Goal: Complete application form

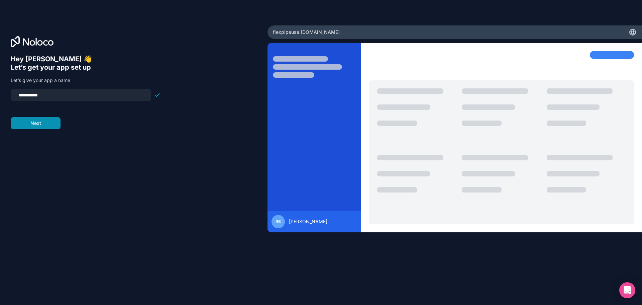
click at [42, 124] on button "Next" at bounding box center [36, 123] width 50 height 12
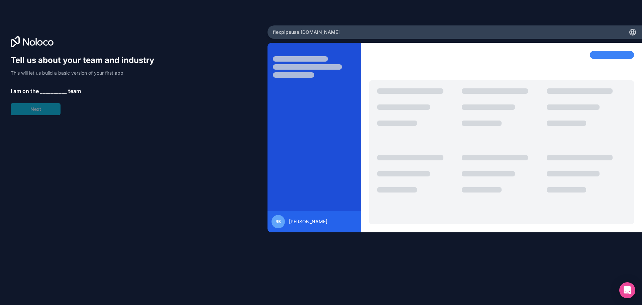
click at [47, 88] on span "__________" at bounding box center [53, 91] width 27 height 8
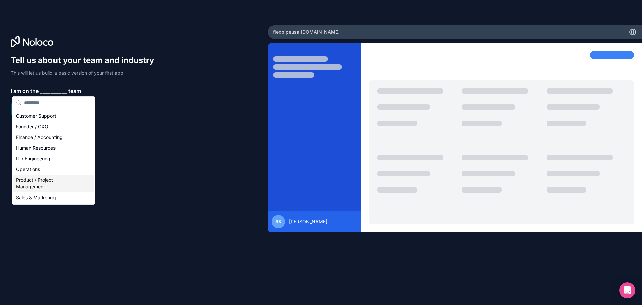
click at [39, 180] on div "Product / Project Management" at bounding box center [53, 183] width 80 height 17
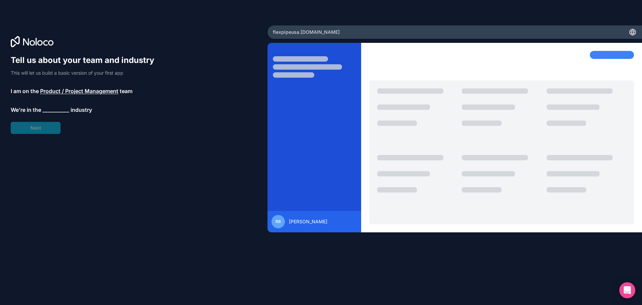
click at [57, 106] on span "__________" at bounding box center [55, 110] width 27 height 8
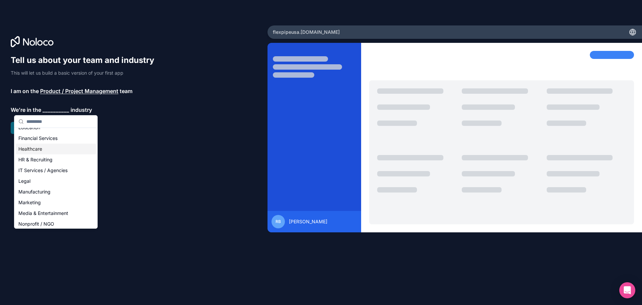
scroll to position [78, 0]
click at [42, 152] on div "Manufacturing" at bounding box center [56, 152] width 80 height 11
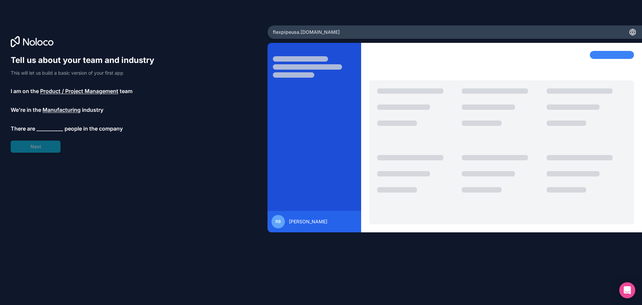
click at [46, 125] on span "__________" at bounding box center [49, 128] width 27 height 8
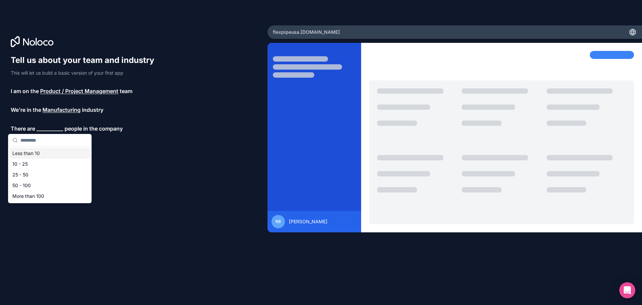
click at [36, 153] on div "Less than 10" at bounding box center [50, 153] width 80 height 11
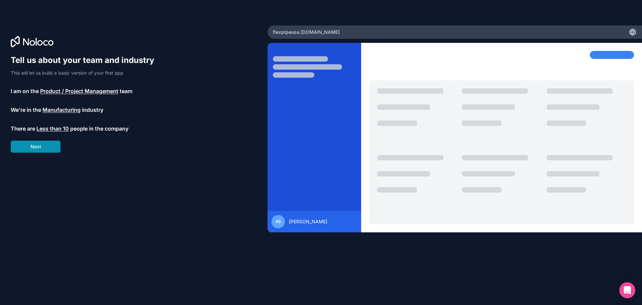
click at [43, 150] on button "Next" at bounding box center [36, 146] width 50 height 12
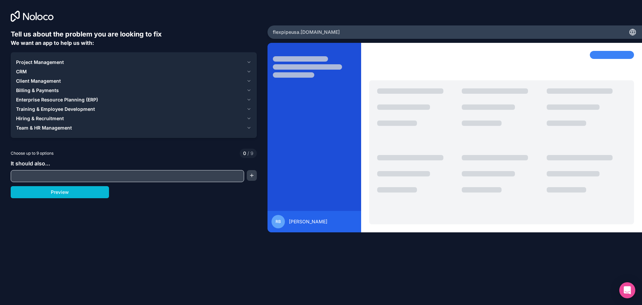
click at [20, 72] on span "CRM" at bounding box center [21, 71] width 11 height 7
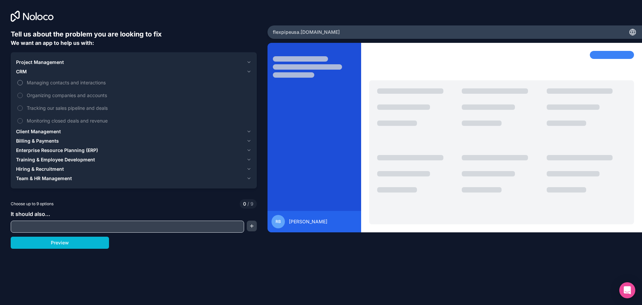
click at [22, 82] on button "Managing contacts and interactions" at bounding box center [19, 82] width 5 height 5
click at [20, 94] on button "Organizing companies and accounts" at bounding box center [19, 95] width 5 height 5
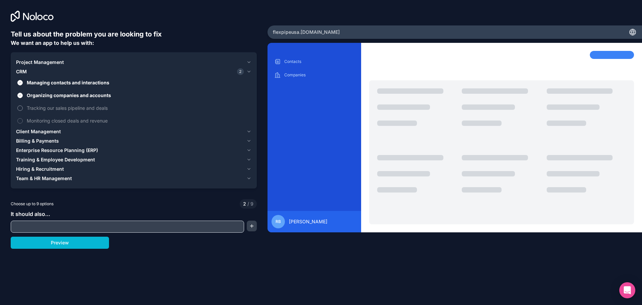
click at [20, 107] on button "Tracking our sales pipeline and deals" at bounding box center [19, 107] width 5 height 5
click at [21, 119] on button "Monitoring closed deals and revenue" at bounding box center [19, 120] width 5 height 5
click at [36, 139] on span "Billing & Payments" at bounding box center [37, 140] width 43 height 7
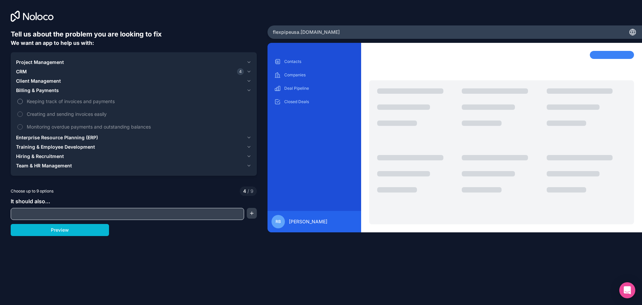
click at [18, 100] on button "Keeping track of invoices and payments" at bounding box center [19, 101] width 5 height 5
click at [20, 114] on button "Creating and sending invoices easily" at bounding box center [19, 113] width 5 height 5
click at [20, 126] on button "Monitoring overdue payments and outstanding balances" at bounding box center [19, 126] width 5 height 5
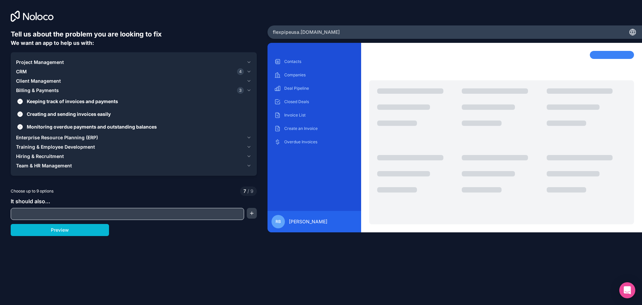
click at [44, 137] on span "Enterprise Resource Planning (ERP)" at bounding box center [57, 137] width 82 height 7
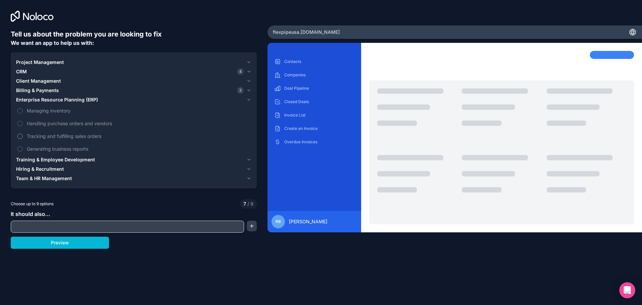
click at [20, 135] on button "Tracking and fulfilling sales orders" at bounding box center [19, 135] width 5 height 5
click at [19, 124] on button "Handling purchase orders and vendors" at bounding box center [19, 123] width 5 height 5
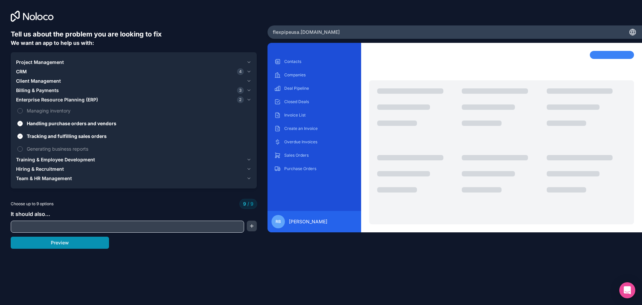
click at [55, 242] on button "Preview" at bounding box center [60, 242] width 98 height 12
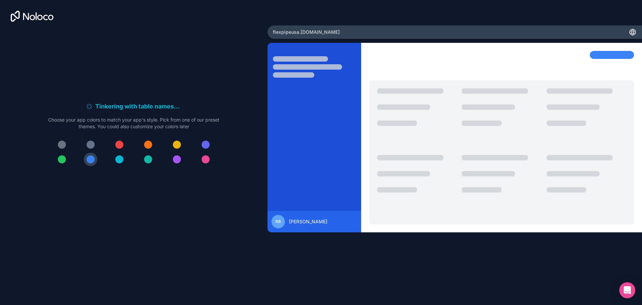
click at [149, 142] on div at bounding box center [148, 144] width 8 height 8
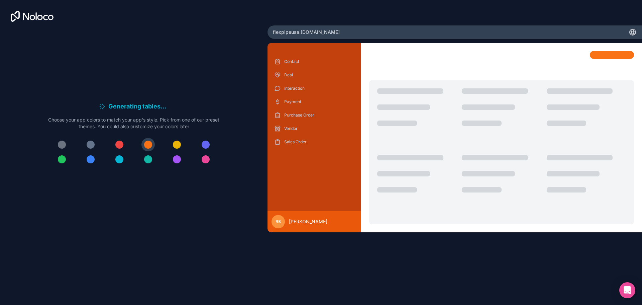
click at [89, 143] on div at bounding box center [91, 144] width 8 height 8
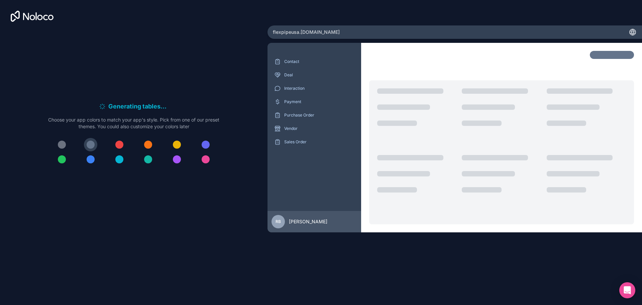
click at [59, 146] on div at bounding box center [62, 144] width 8 height 8
